Goal: Task Accomplishment & Management: Manage account settings

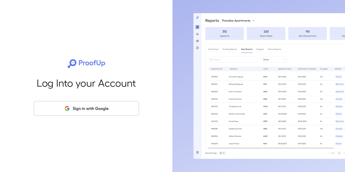
drag, startPoint x: 81, startPoint y: 109, endPoint x: 78, endPoint y: 100, distance: 9.4
click at [81, 109] on button "Sign in with Google" at bounding box center [86, 108] width 105 height 15
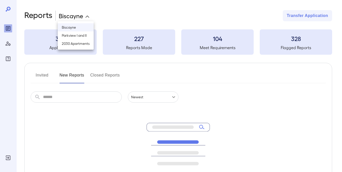
click at [74, 18] on body "**********" at bounding box center [171, 86] width 342 height 172
click at [142, 14] on div at bounding box center [172, 86] width 345 height 172
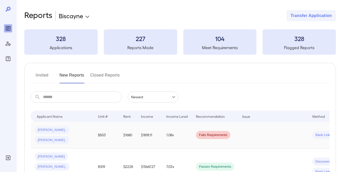
click at [46, 130] on span "[PERSON_NAME].." at bounding box center [52, 129] width 35 height 5
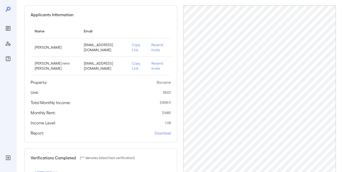
scroll to position [51, 0]
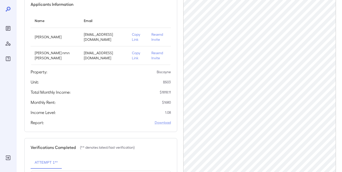
click at [151, 37] on p "Resend Invite" at bounding box center [158, 37] width 15 height 10
click at [152, 37] on p "Resend Invite" at bounding box center [158, 37] width 15 height 10
click at [151, 37] on p "Resend Invite" at bounding box center [158, 37] width 15 height 10
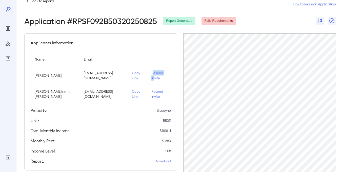
scroll to position [0, 0]
